Goal: Task Accomplishment & Management: Manage account settings

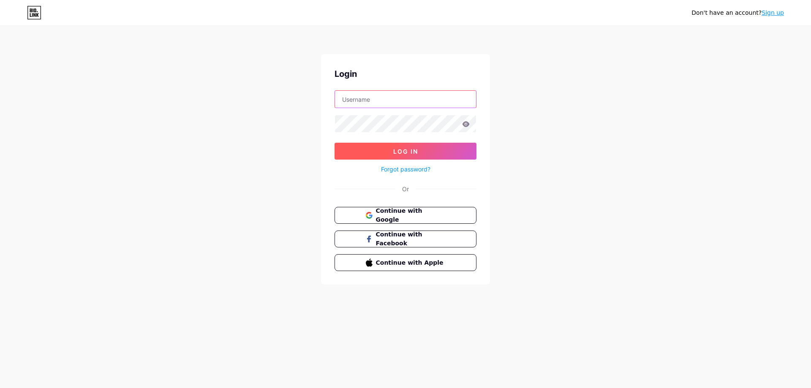
type input "[EMAIL_ADDRESS][DOMAIN_NAME]"
click at [385, 155] on button "Log In" at bounding box center [406, 151] width 142 height 17
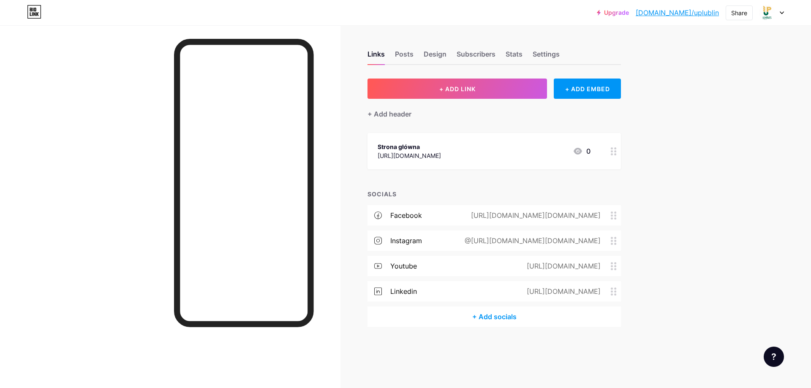
click at [520, 218] on div "[URL][DOMAIN_NAME][DOMAIN_NAME]" at bounding box center [533, 215] width 153 height 10
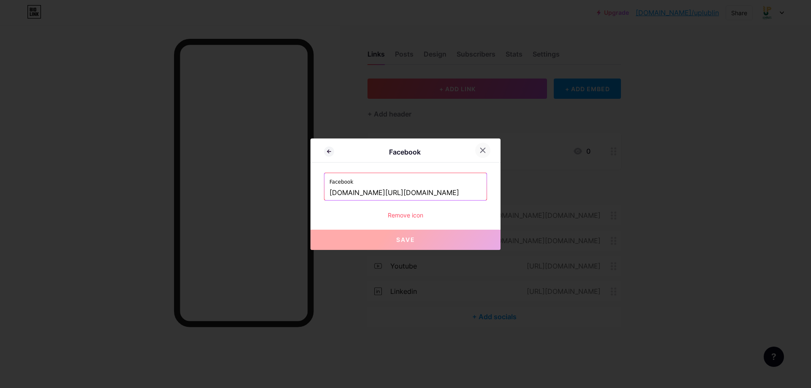
click at [484, 154] on div at bounding box center [482, 150] width 15 height 15
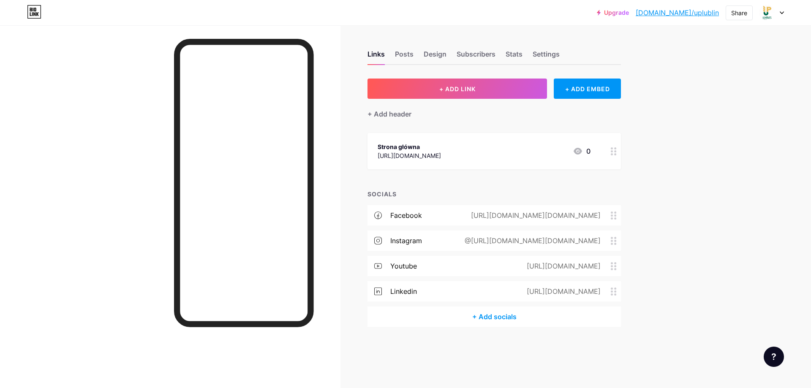
click at [569, 157] on div "Strona główna [URL][DOMAIN_NAME] 0" at bounding box center [484, 150] width 213 height 19
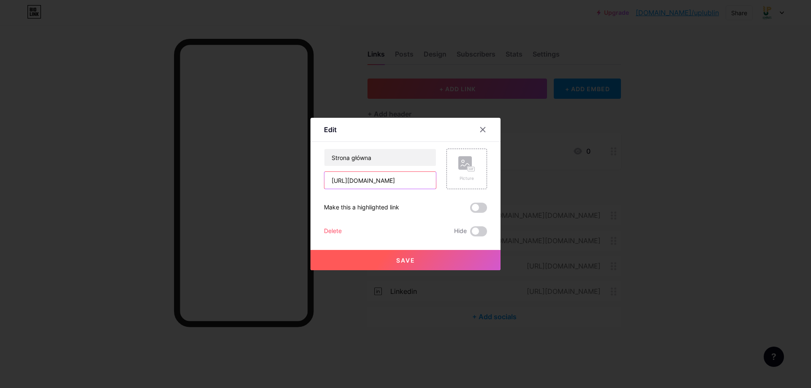
click at [393, 181] on input "[URL][DOMAIN_NAME]" at bounding box center [380, 180] width 112 height 17
drag, startPoint x: 360, startPoint y: 180, endPoint x: 375, endPoint y: 181, distance: 14.8
click at [375, 181] on input "[URL][DOMAIN_NAME]" at bounding box center [380, 180] width 112 height 17
type input "[URL][DOMAIN_NAME]"
click at [412, 265] on button "Save" at bounding box center [405, 260] width 190 height 20
